Goal: Transaction & Acquisition: Purchase product/service

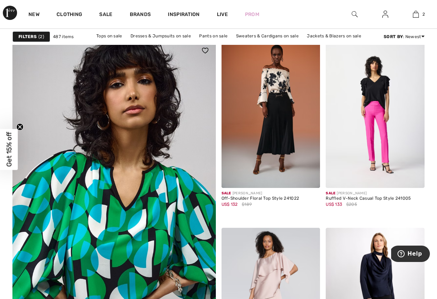
scroll to position [1552, 0]
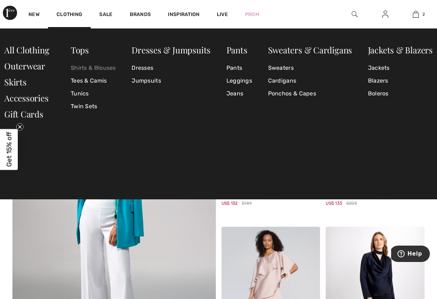
click at [83, 66] on link "Shirts & Blouses" at bounding box center [93, 68] width 45 height 13
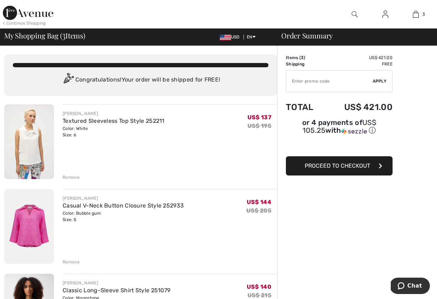
click at [331, 167] on span "Proceed to Checkout" at bounding box center [337, 165] width 65 height 7
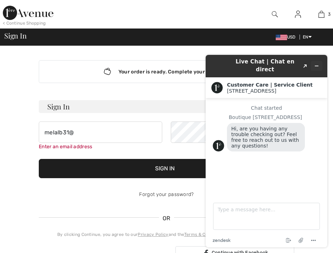
click at [318, 63] on icon "Minimize widget" at bounding box center [316, 65] width 5 height 5
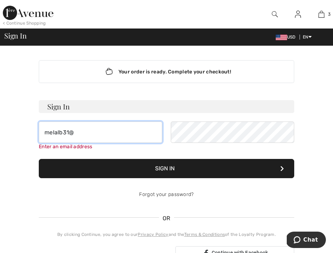
click at [88, 132] on input "melalb31@" at bounding box center [101, 131] width 124 height 21
type input "melalb31@gmail.com"
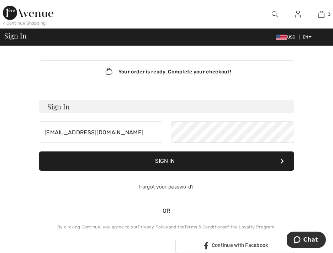
click at [120, 157] on button "Sign In" at bounding box center [167, 160] width 256 height 19
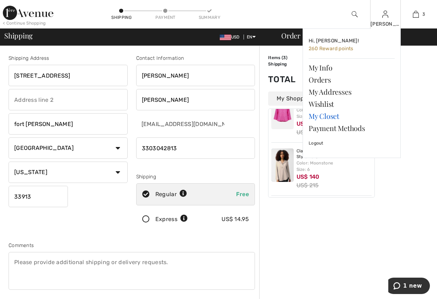
click at [330, 116] on link "My Closet" at bounding box center [352, 116] width 86 height 12
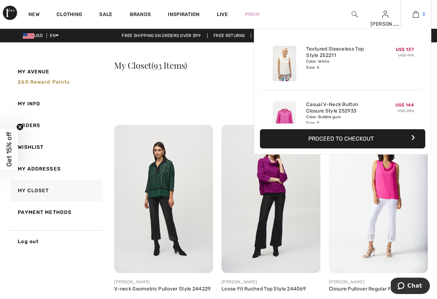
click at [418, 15] on img at bounding box center [416, 14] width 6 height 9
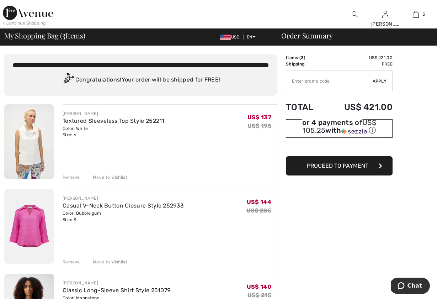
click at [0, 0] on div "ⓘ" at bounding box center [0, 0] width 0 height 0
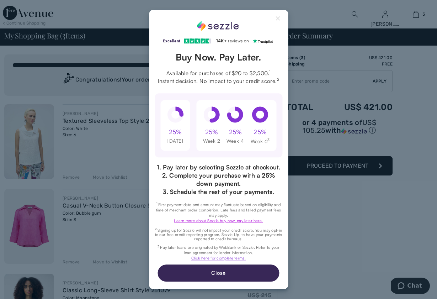
click at [215, 220] on link "Learn more about Sezzle buy now, pay later here." at bounding box center [218, 220] width 89 height 5
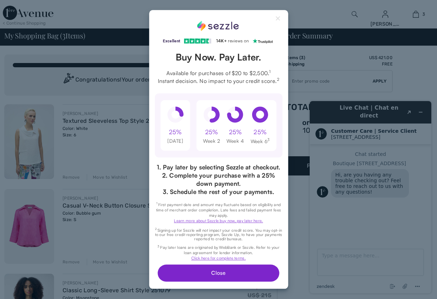
click at [240, 270] on button "Close" at bounding box center [218, 273] width 121 height 17
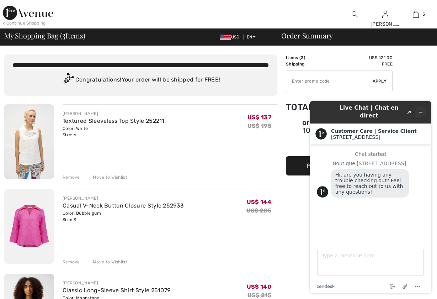
click at [423, 110] on icon "Minimize widget" at bounding box center [421, 112] width 5 height 5
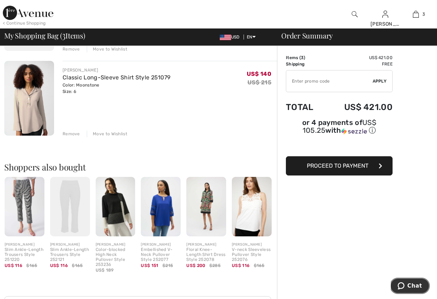
scroll to position [214, 0]
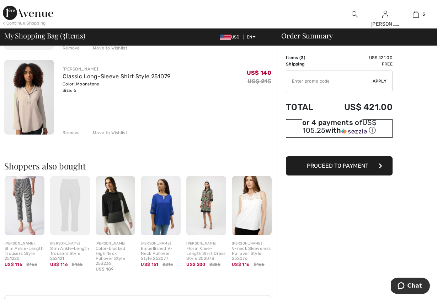
click at [0, 0] on div "ⓘ" at bounding box center [0, 0] width 0 height 0
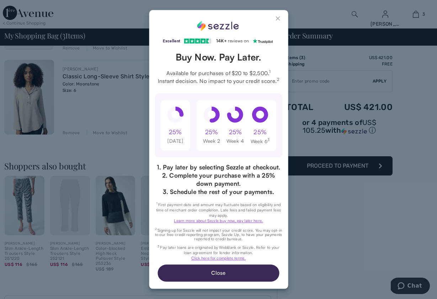
scroll to position [0, 0]
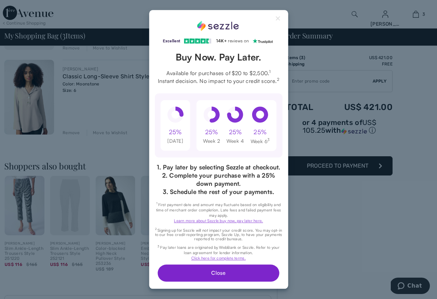
click at [206, 271] on button "Close" at bounding box center [218, 273] width 121 height 17
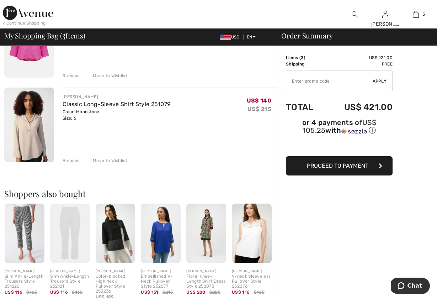
scroll to position [214, 0]
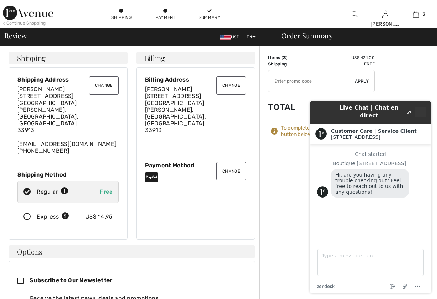
click at [421, 107] on button "Minimize widget" at bounding box center [420, 112] width 11 height 10
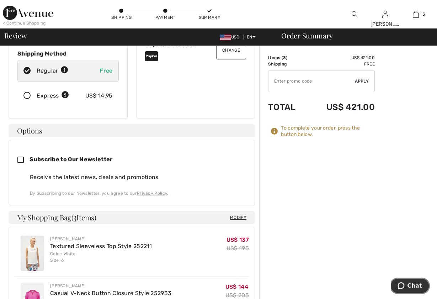
scroll to position [162, 0]
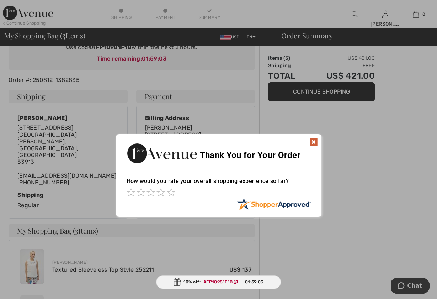
scroll to position [100, 0]
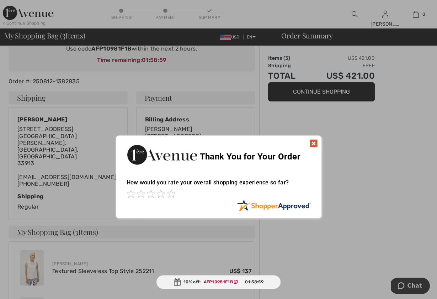
click at [315, 142] on img at bounding box center [314, 143] width 9 height 9
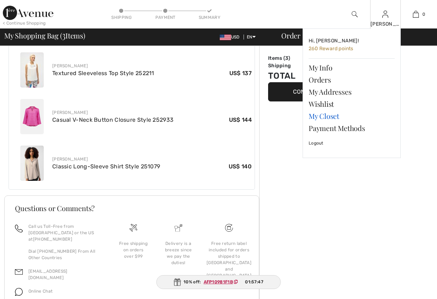
scroll to position [0, 0]
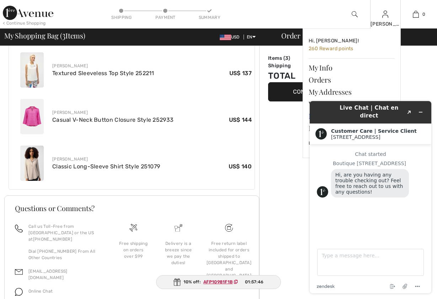
click at [332, 115] on header "Live Chat | Chat en direct Created with Sketch." at bounding box center [371, 112] width 122 height 22
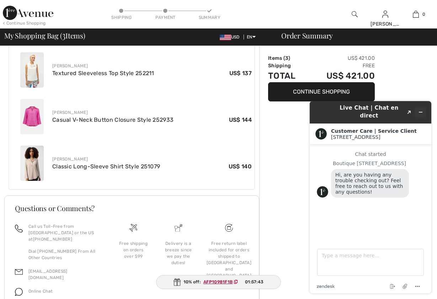
click at [421, 110] on icon "Minimize widget" at bounding box center [421, 112] width 5 height 5
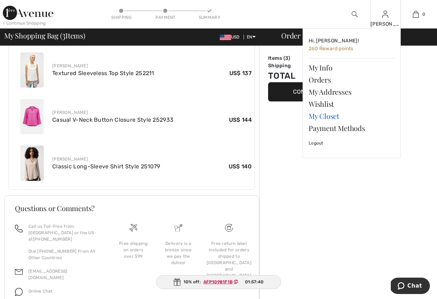
click at [337, 115] on link "My Closet" at bounding box center [352, 116] width 86 height 12
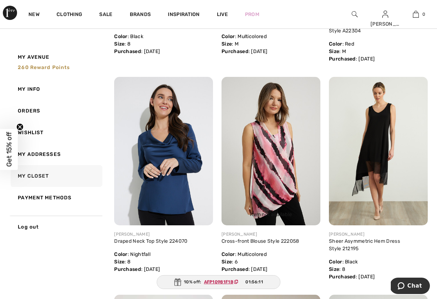
scroll to position [1978, 0]
